Goal: Task Accomplishment & Management: Use online tool/utility

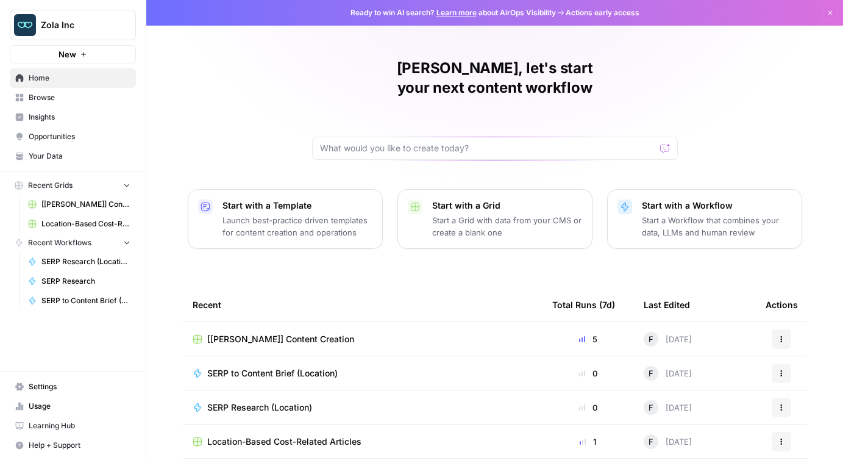
click at [87, 208] on span "[[PERSON_NAME]] Content Creation" at bounding box center [85, 204] width 89 height 11
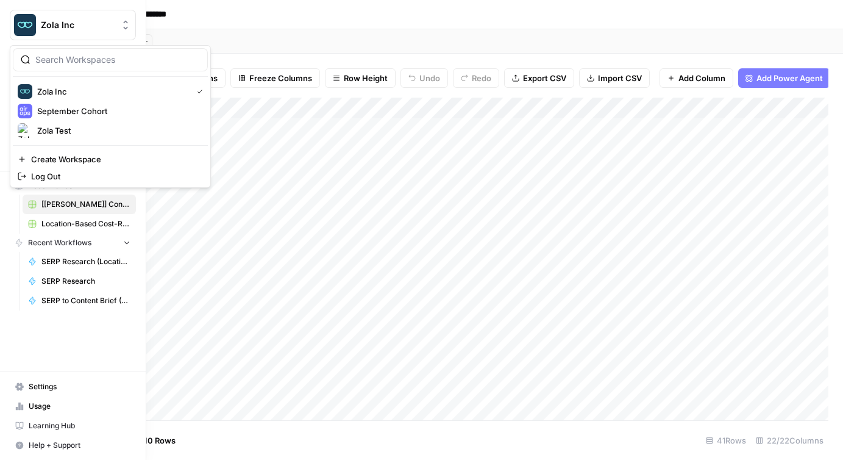
click at [51, 25] on span "Zola Inc" at bounding box center [78, 25] width 74 height 12
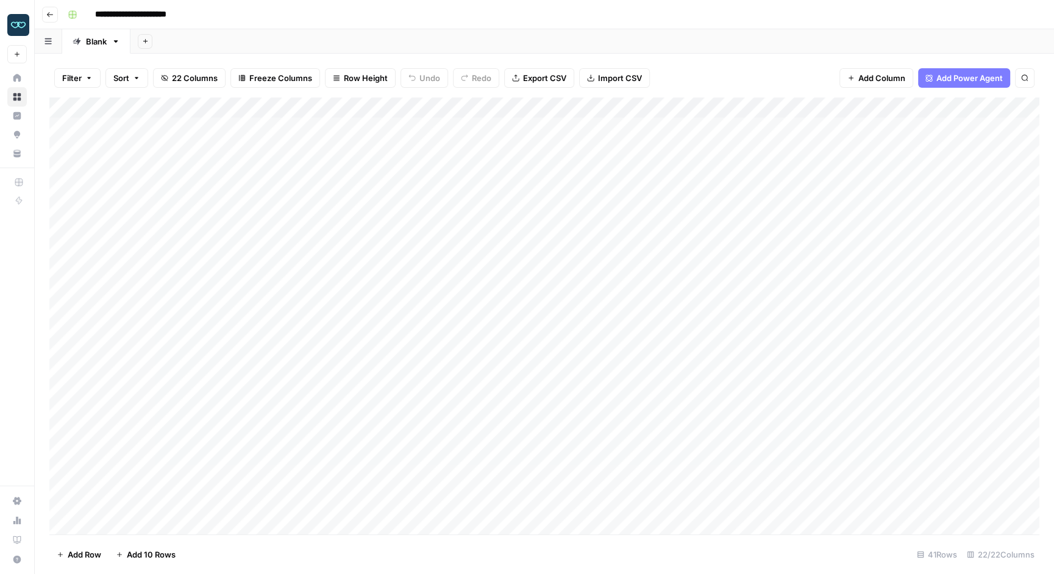
click at [286, 108] on div "Add Column" at bounding box center [544, 317] width 990 height 438
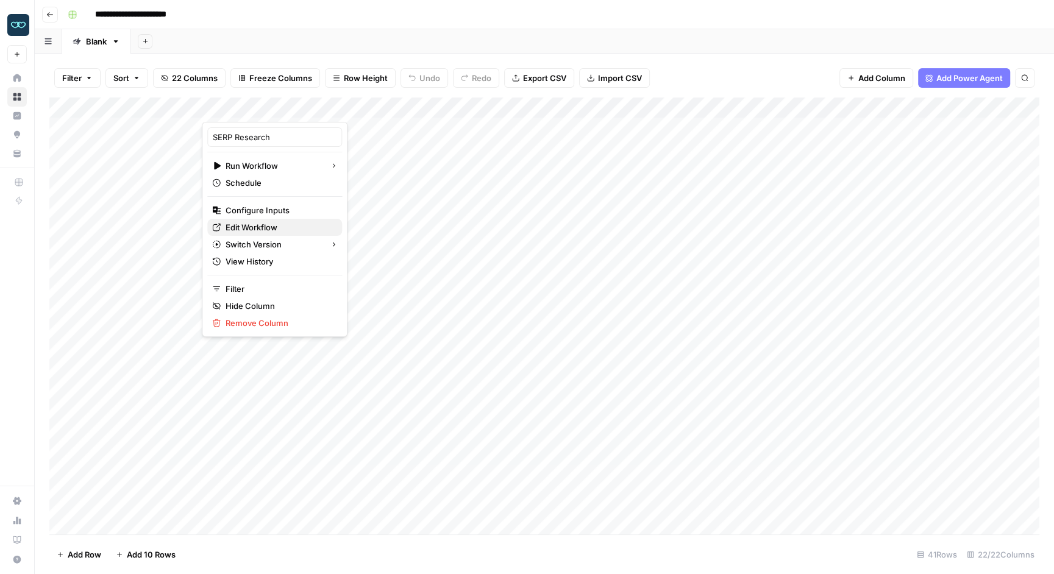
click at [260, 224] on span "Edit Workflow" at bounding box center [279, 227] width 107 height 12
